Goal: Task Accomplishment & Management: Use online tool/utility

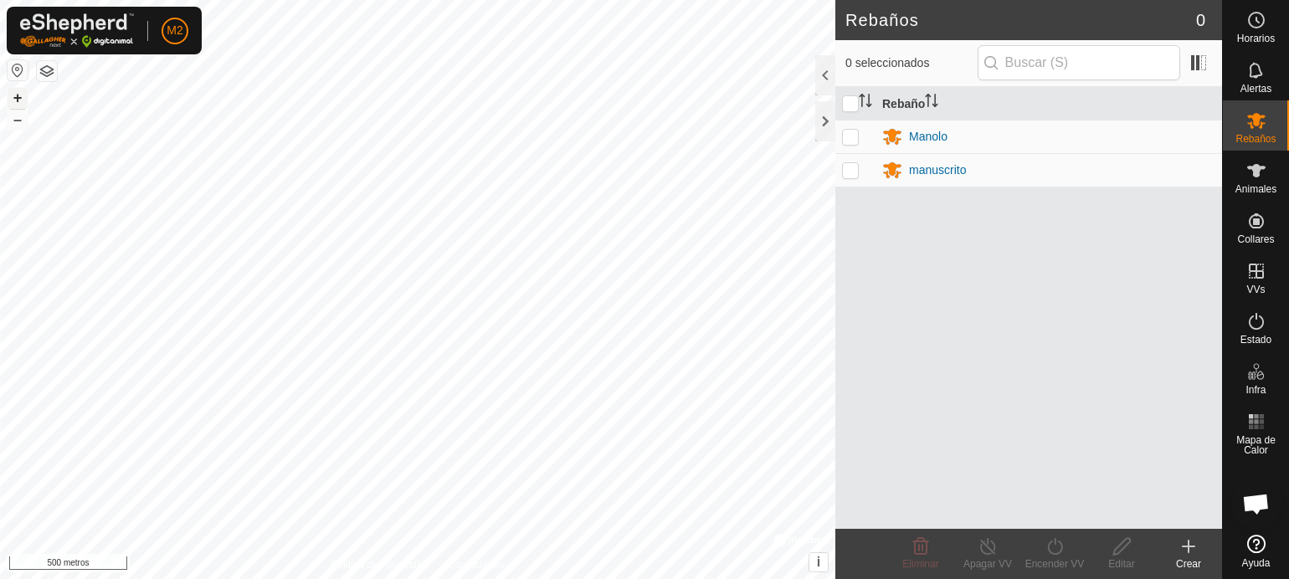
click at [11, 93] on button "+" at bounding box center [18, 98] width 20 height 20
click at [848, 164] on p-checkbox at bounding box center [850, 169] width 17 height 13
checkbox input "true"
click at [991, 547] on icon at bounding box center [988, 547] width 21 height 20
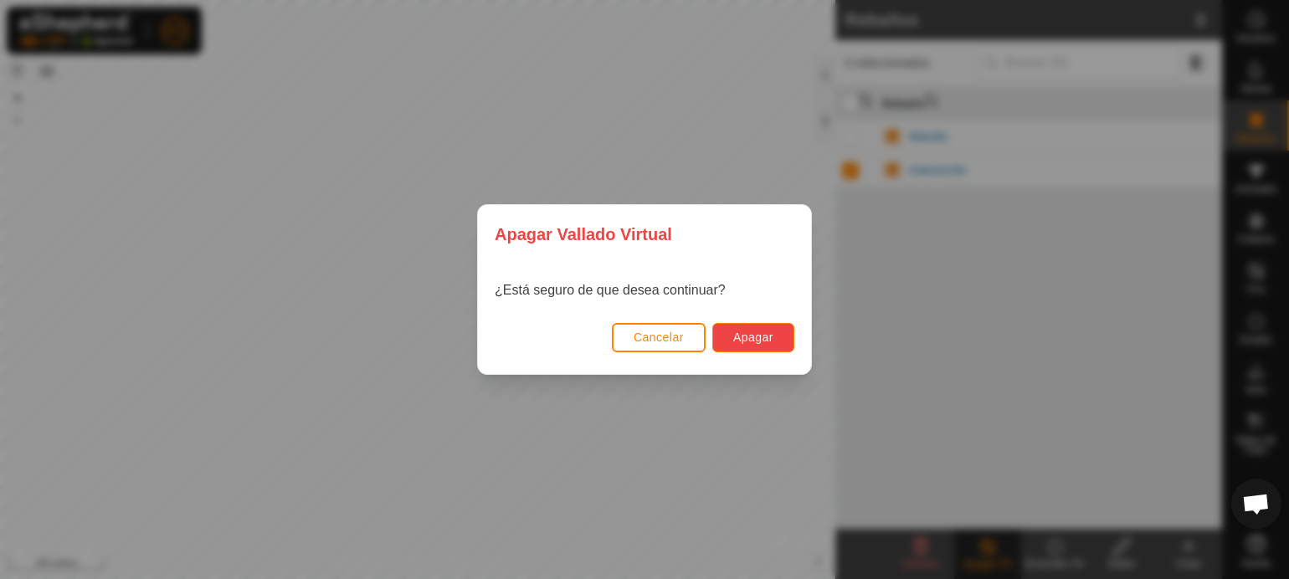
click at [740, 335] on font "Apagar" at bounding box center [753, 337] width 40 height 13
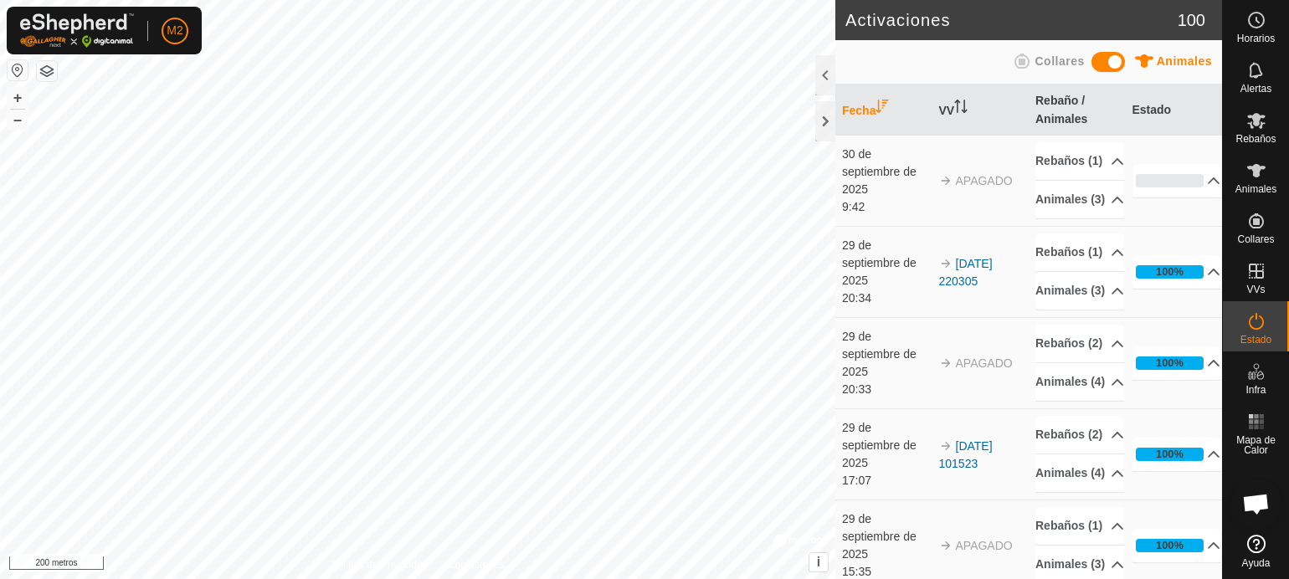
drag, startPoint x: 1139, startPoint y: 467, endPoint x: 1136, endPoint y: 423, distance: 44.4
click at [1136, 409] on td "100% En Progreso Pendiente 0 Enviado 0 Completado Confirmado 1 Anulado 0 Cancel…" at bounding box center [1174, 363] width 97 height 91
drag, startPoint x: 1109, startPoint y: 396, endPoint x: 1112, endPoint y: 455, distance: 58.7
click at [1109, 363] on p-accordion-header "Rebaños (2)" at bounding box center [1080, 344] width 89 height 38
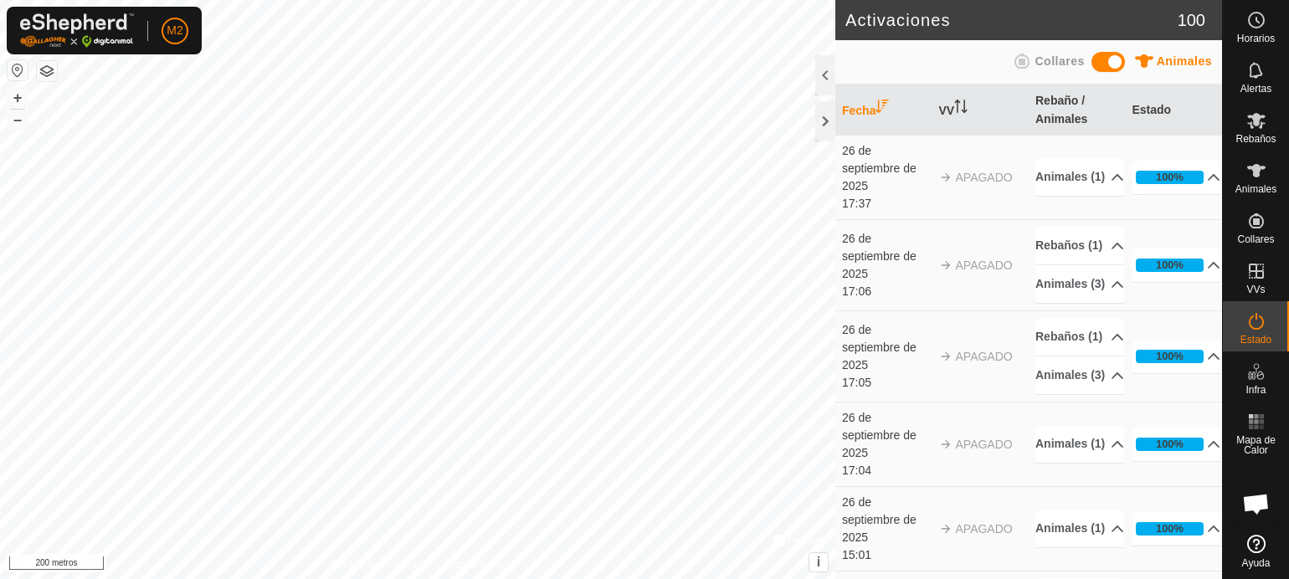
scroll to position [1909, 0]
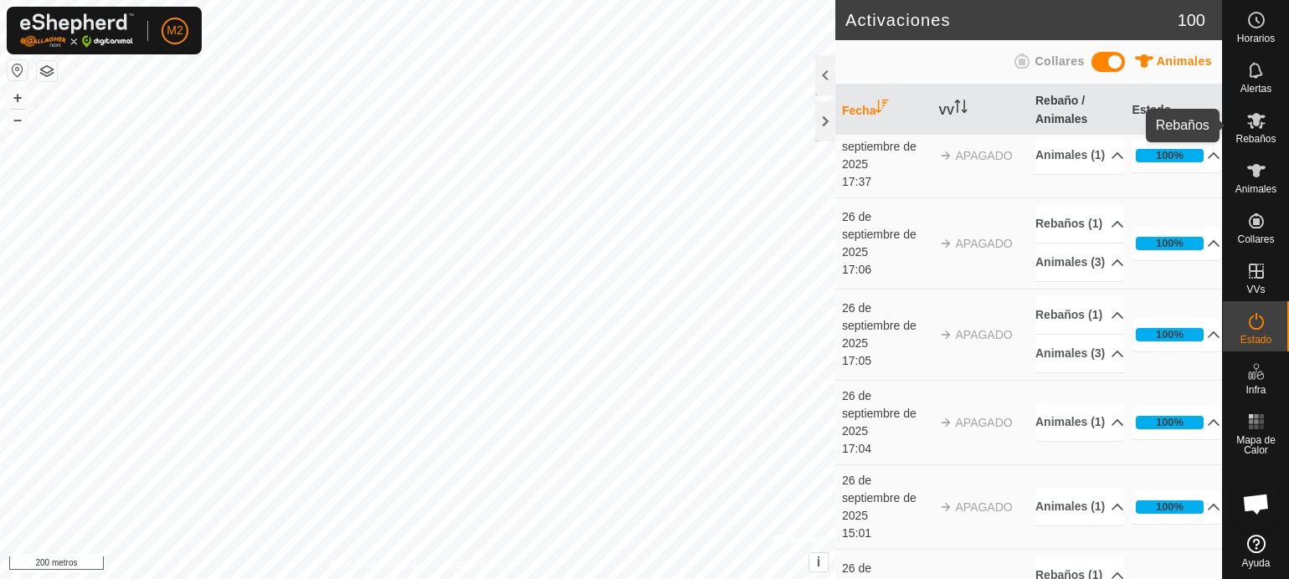
click at [1263, 141] on font "Rebaños" at bounding box center [1256, 139] width 40 height 12
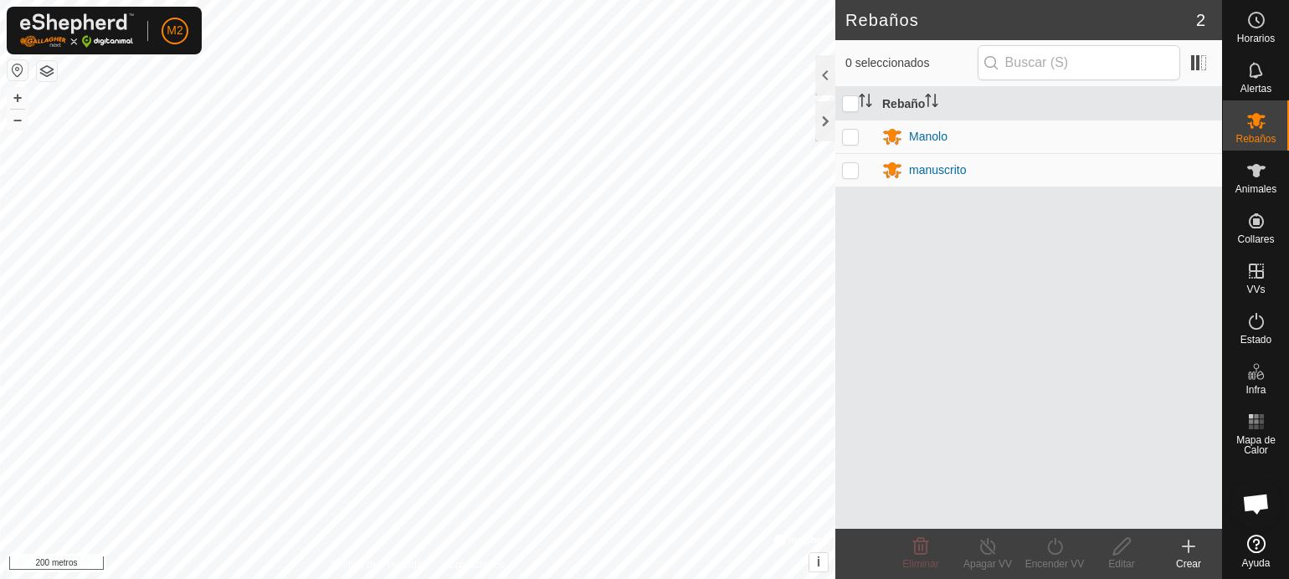
click at [851, 136] on p-checkbox at bounding box center [850, 136] width 17 height 13
checkbox input "true"
click at [849, 168] on p-checkbox at bounding box center [850, 169] width 17 height 13
checkbox input "true"
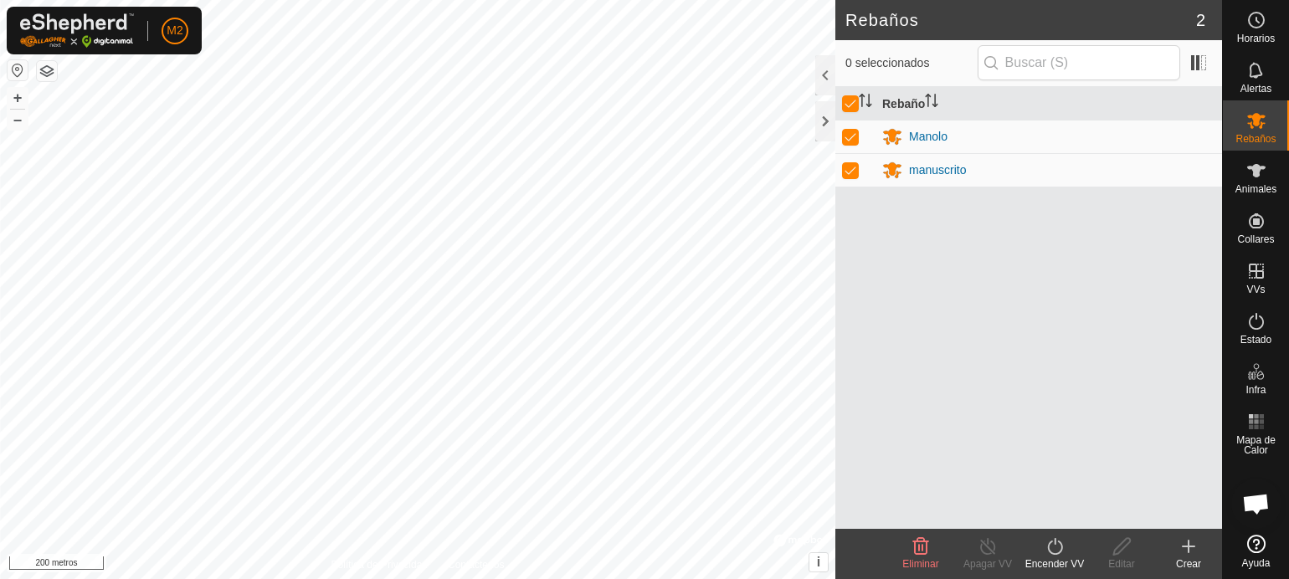
click at [1055, 548] on icon at bounding box center [1055, 547] width 21 height 20
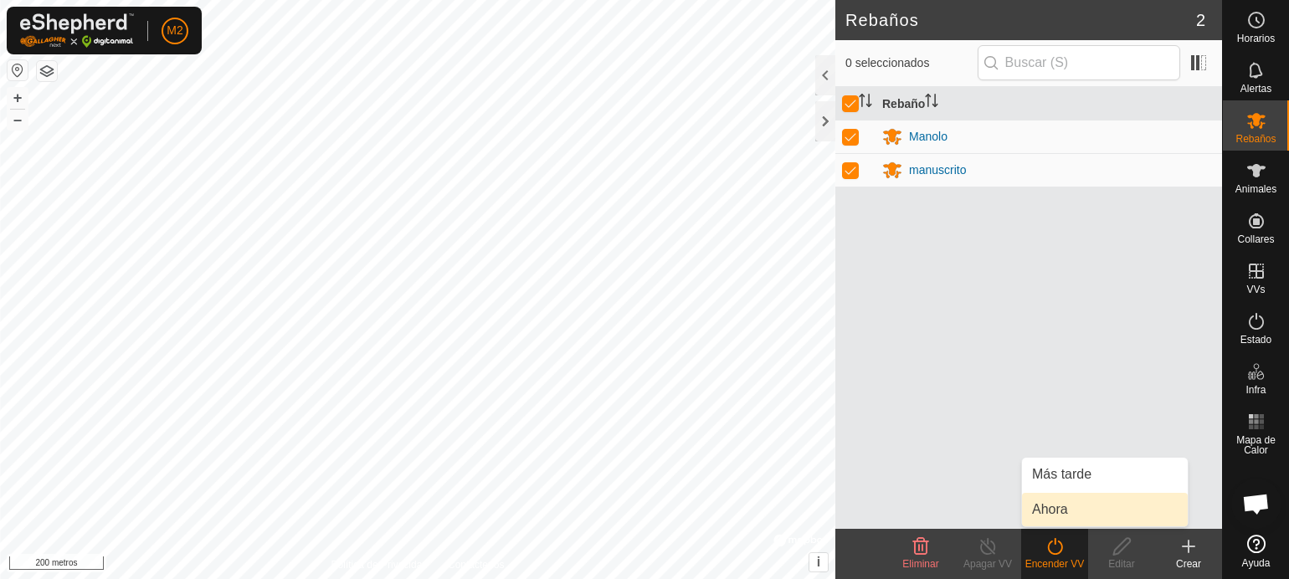
click at [1051, 513] on link "Ahora" at bounding box center [1105, 509] width 166 height 33
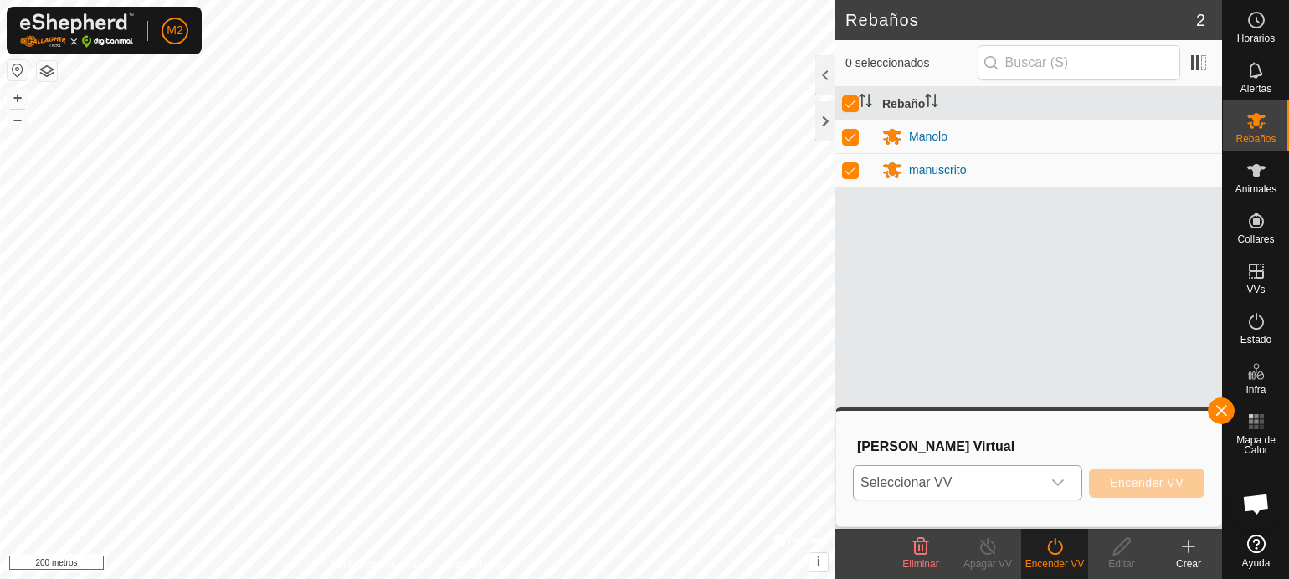
click at [1058, 481] on icon "disparador desplegable" at bounding box center [1058, 482] width 13 height 13
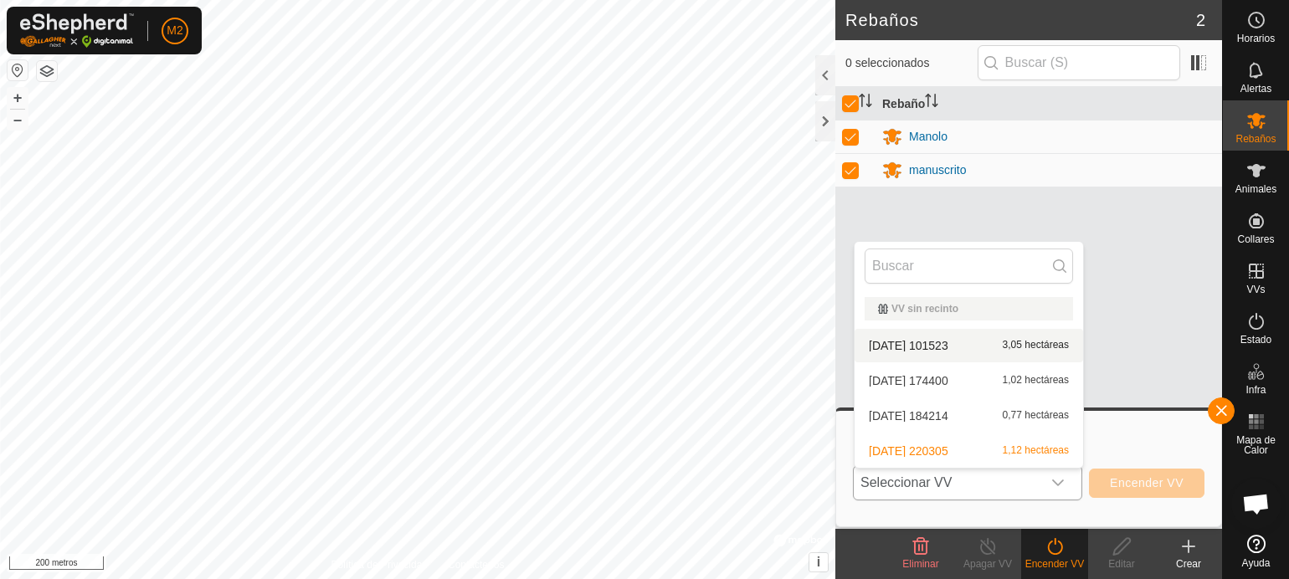
click at [942, 342] on li "[DATE] 101523 3,05 hectáreas" at bounding box center [969, 345] width 229 height 33
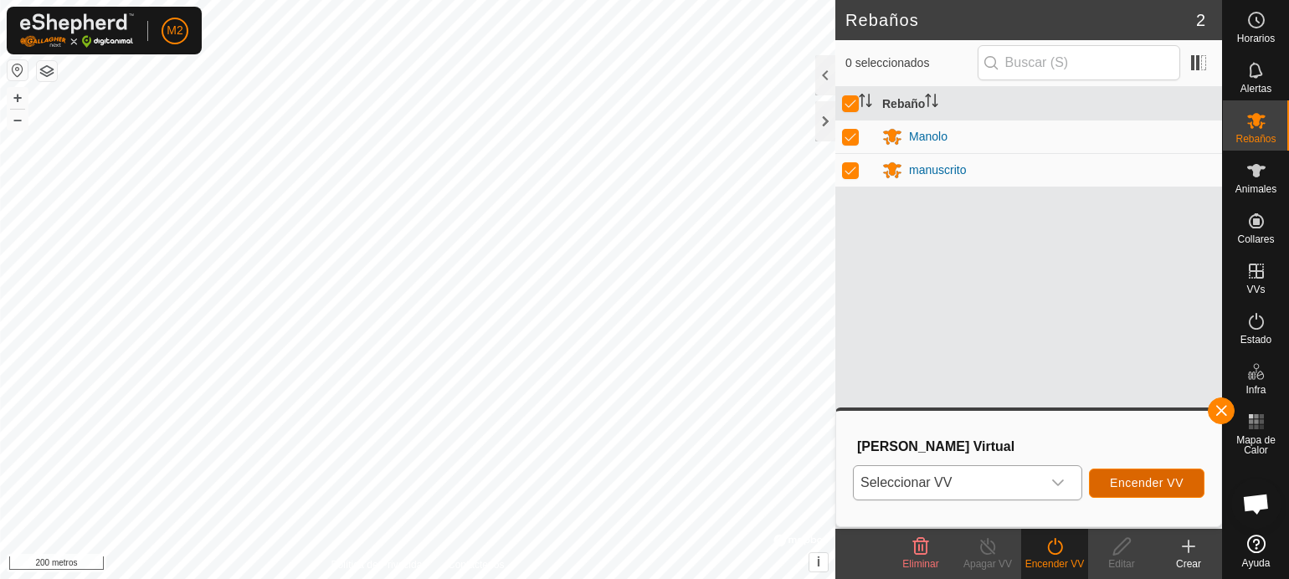
click at [1140, 480] on font "Encender VV" at bounding box center [1147, 482] width 74 height 13
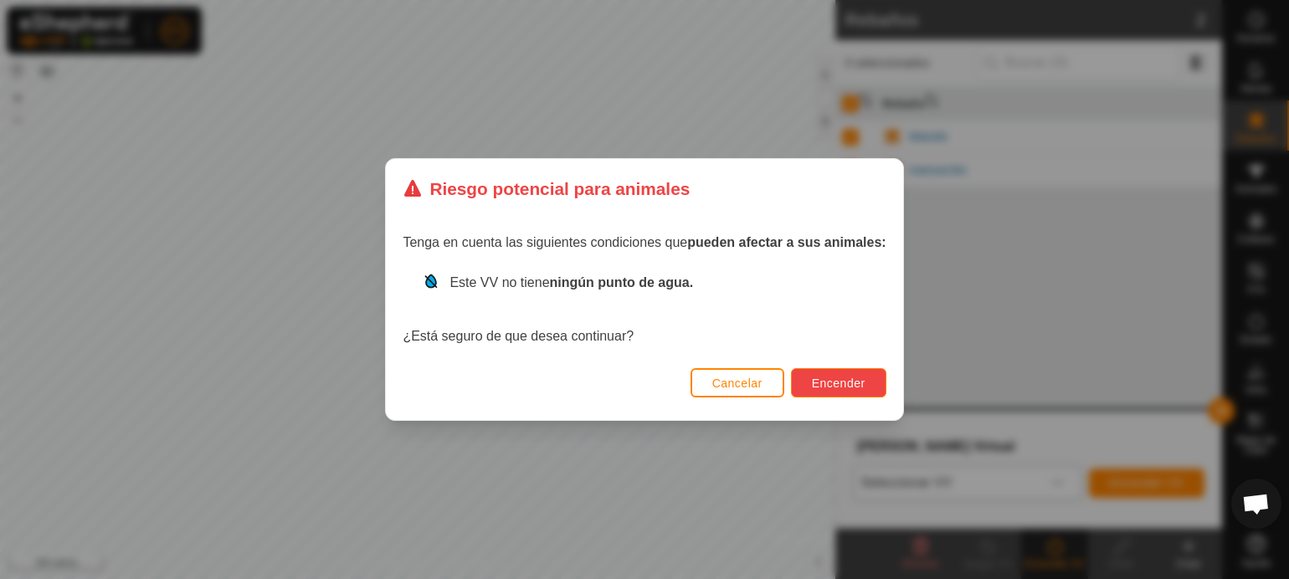
click at [819, 374] on button "Encender" at bounding box center [838, 382] width 95 height 29
